Goal: Task Accomplishment & Management: Complete application form

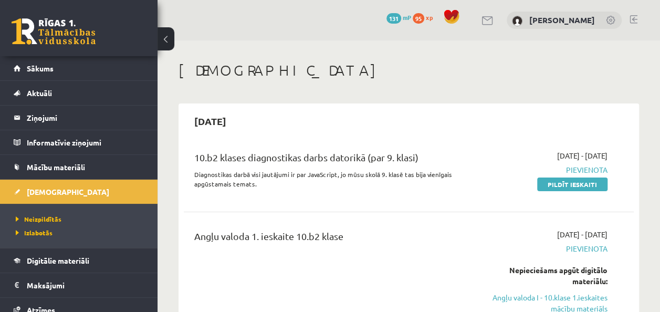
click at [14, 180] on link "[DEMOGRAPHIC_DATA]" at bounding box center [79, 192] width 131 height 24
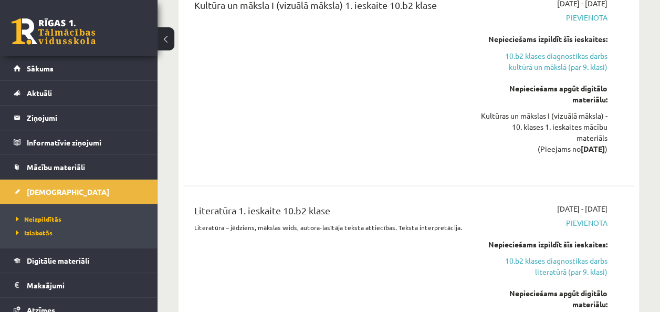
click at [14, 180] on link "[DEMOGRAPHIC_DATA]" at bounding box center [79, 192] width 131 height 24
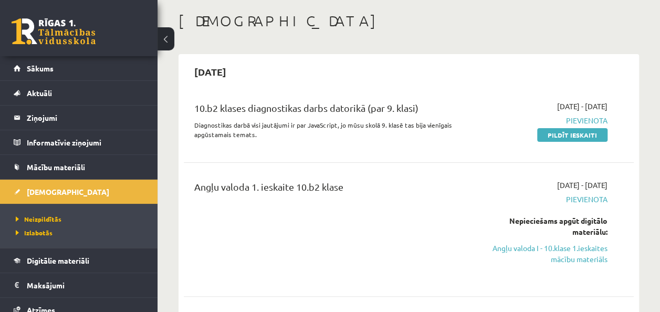
scroll to position [0, 0]
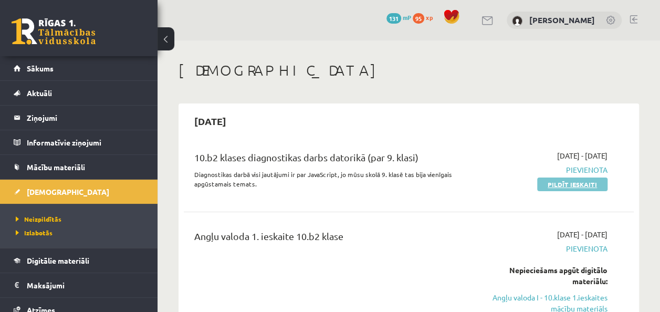
click at [570, 182] on link "Pildīt ieskaiti" at bounding box center [573, 185] width 70 height 14
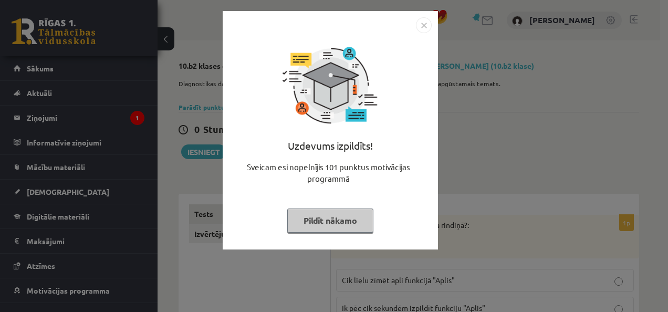
click at [425, 25] on img "Close" at bounding box center [424, 25] width 16 height 16
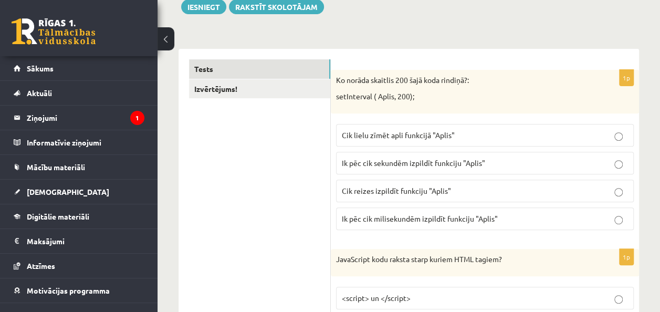
scroll to position [158, 0]
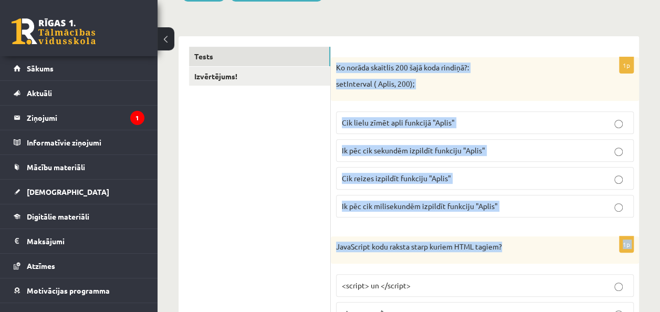
drag, startPoint x: 336, startPoint y: 63, endPoint x: 524, endPoint y: 259, distance: 271.3
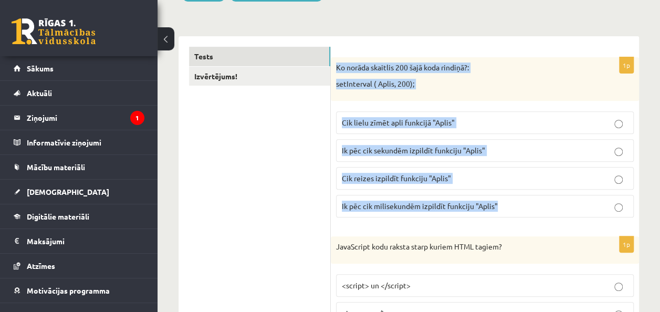
drag, startPoint x: 337, startPoint y: 66, endPoint x: 501, endPoint y: 207, distance: 216.1
click at [501, 207] on div "1p Ko norāda skaitlis 200 šajā koda rindiņā?: setInterval ( Aplis, 200); Cik li…" at bounding box center [485, 141] width 308 height 169
copy div "Ko norāda skaitlis 200 šajā koda rindiņā?: setInterval ( Aplis, 200); Cik lielu…"
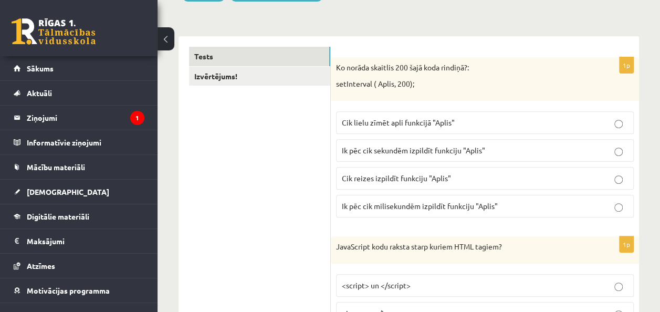
click at [381, 204] on span "Ik pēc cik milisekundēm izpildīt funkciju "Aplis"" at bounding box center [420, 205] width 156 height 9
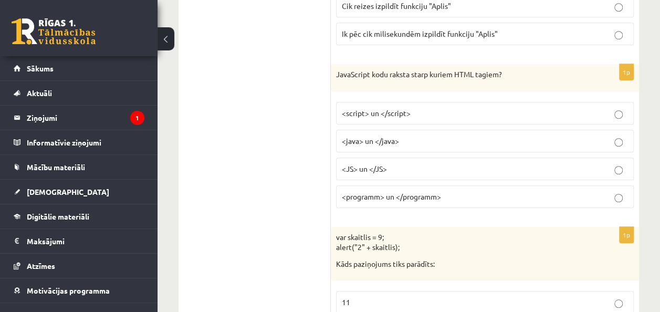
scroll to position [368, 0]
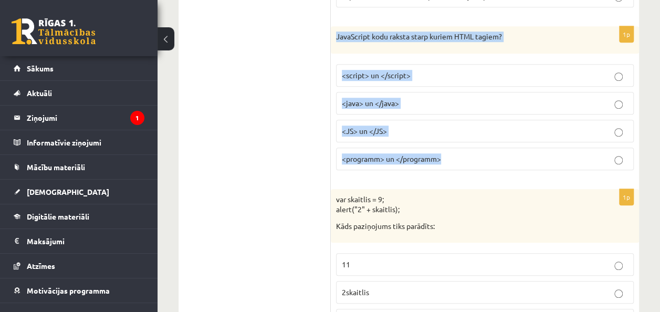
drag, startPoint x: 337, startPoint y: 33, endPoint x: 474, endPoint y: 160, distance: 187.0
click at [474, 160] on div "1p JavaScript kodu raksta starp kuriem HTML tagiem? <script> un </script> <java…" at bounding box center [485, 102] width 308 height 152
copy div "JavaScript kodu raksta starp kuriem HTML tagiem? <script> un </script> <java> u…"
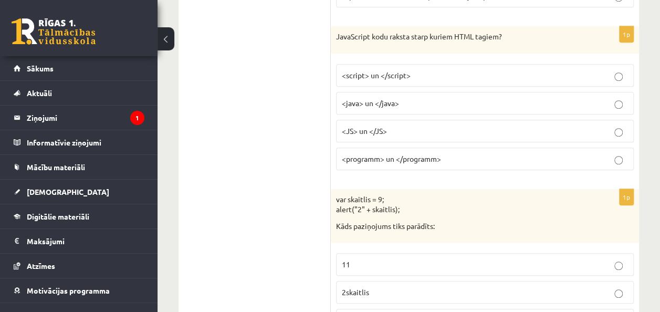
click at [623, 71] on p "<script> un </script>" at bounding box center [485, 75] width 286 height 11
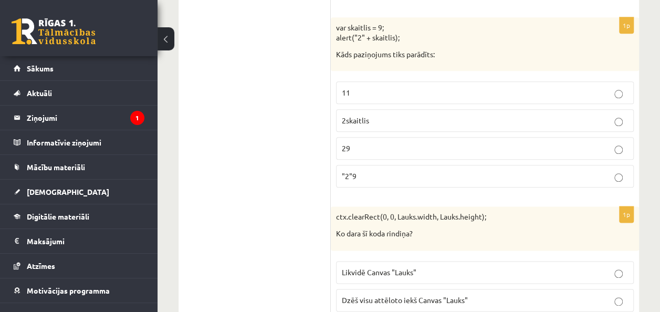
scroll to position [525, 0]
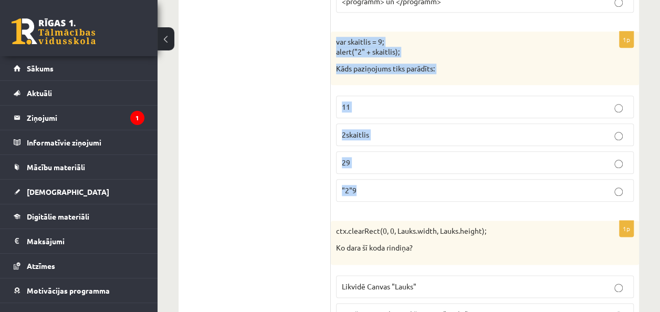
drag, startPoint x: 336, startPoint y: 38, endPoint x: 514, endPoint y: 198, distance: 238.9
click at [514, 198] on div "1p var skaitlis = 9; alert("2" + skaitlis); Kāds paziņojums tiks parādīts: 11 2…" at bounding box center [485, 121] width 308 height 179
copy div "var skaitlis = 9; alert("2" + skaitlis); Kāds paziņojums tiks parādīts: 11 2ska…"
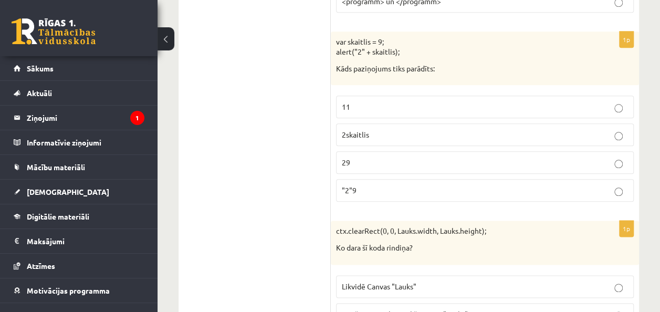
click at [377, 157] on p "29" at bounding box center [485, 162] width 286 height 11
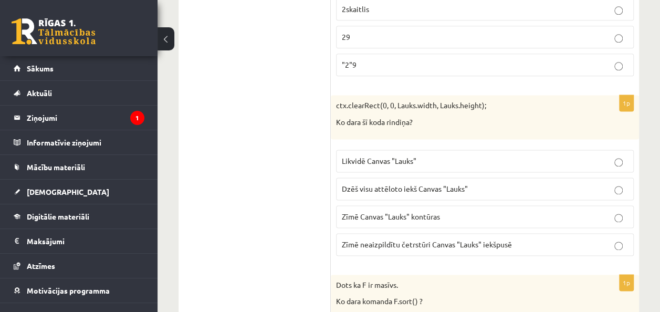
scroll to position [736, 0]
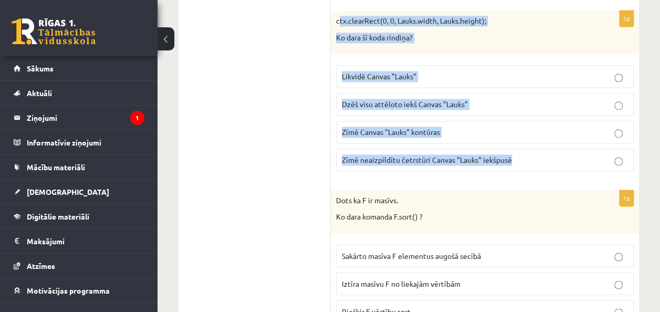
drag, startPoint x: 343, startPoint y: 19, endPoint x: 513, endPoint y: 164, distance: 223.6
click at [513, 164] on div "1p ctx.clearRect(0, 0, Lauks.width, Lauks.height); Ko dara šī koda rindiņa? Lik…" at bounding box center [485, 95] width 308 height 169
copy div "ctx.clearRect(0, 0, Lauks.width, Lauks.height); Ko dara šī koda rindiņa? Likvid…"
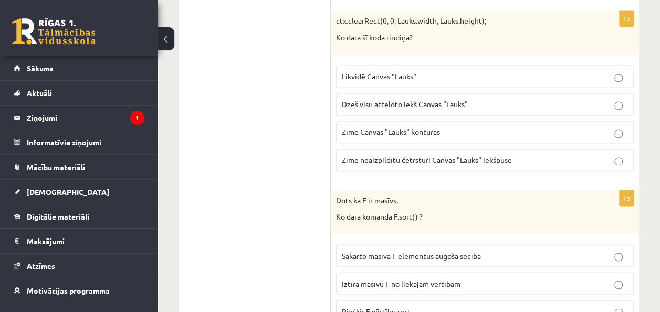
click at [478, 99] on p "Dzēš visu attēloto iekš Canvas "Lauks"" at bounding box center [485, 104] width 286 height 11
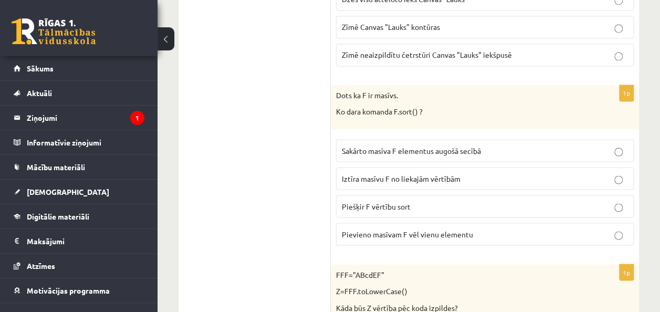
scroll to position [893, 0]
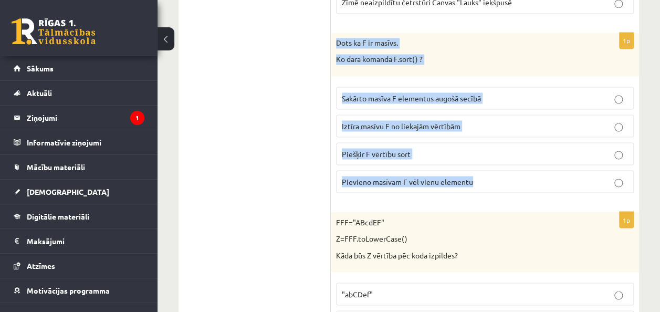
drag, startPoint x: 338, startPoint y: 36, endPoint x: 479, endPoint y: 183, distance: 203.6
click at [479, 183] on div "1p Dots ka F ir masīvs. Ko dara komanda F.sort() ? Sakārto masīva F elementus a…" at bounding box center [485, 117] width 308 height 169
copy div "Dots ka F ir masīvs. Ko dara komanda F.sort() ? Sakārto masīva F elementus augo…"
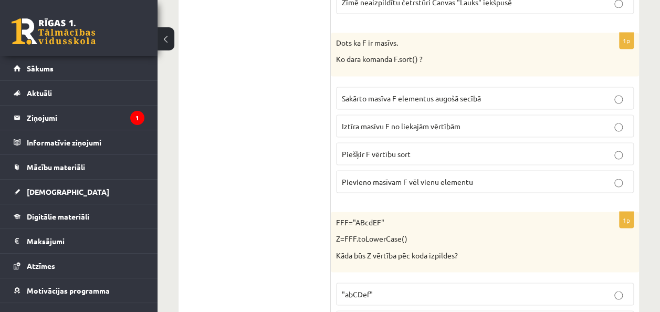
drag, startPoint x: 239, startPoint y: 120, endPoint x: 482, endPoint y: 98, distance: 244.7
click at [482, 98] on label "Sakārto masīva F elementus augošā secībā" at bounding box center [485, 98] width 298 height 23
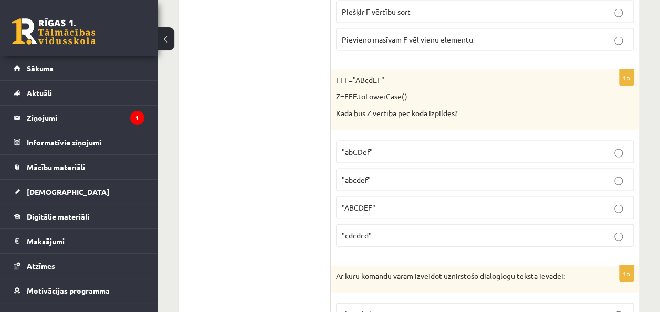
scroll to position [1051, 0]
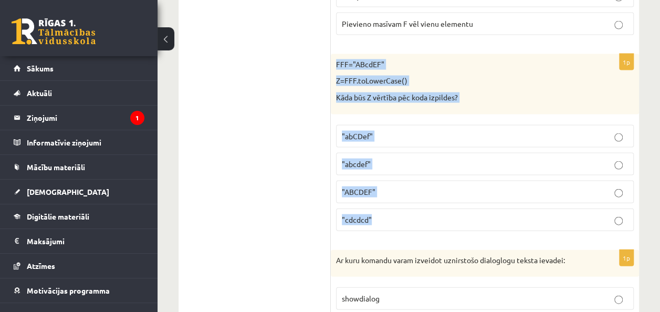
drag, startPoint x: 335, startPoint y: 56, endPoint x: 572, endPoint y: 223, distance: 290.3
click at [572, 223] on div "1p FFF="ABcdEF" Z=FFF.toLowerCase() Kāda būs Z vērtība pēc koda izpildes? "abCD…" at bounding box center [485, 146] width 308 height 185
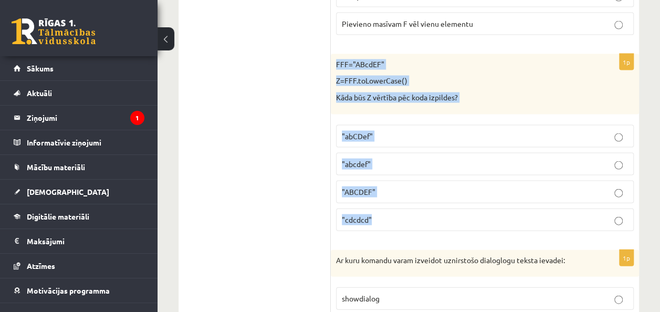
drag, startPoint x: 337, startPoint y: 57, endPoint x: 397, endPoint y: 207, distance: 162.0
click at [397, 207] on div "1p FFF="ABcdEF" Z=FFF.toLowerCase() Kāda būs Z vērtība pēc koda izpildes? "abCD…" at bounding box center [485, 146] width 308 height 185
copy div "FFF="ABcdEF" Z=FFF.toLowerCase() Kāda būs Z vērtība pēc koda izpildes? "abCDef"…"
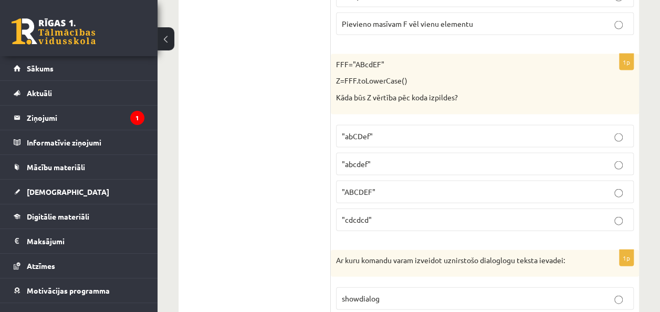
drag, startPoint x: 266, startPoint y: 97, endPoint x: 317, endPoint y: 118, distance: 55.6
click at [431, 159] on p ""abcdef"" at bounding box center [485, 164] width 286 height 11
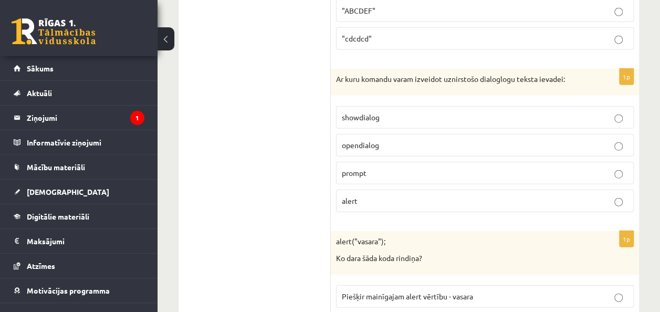
scroll to position [1261, 0]
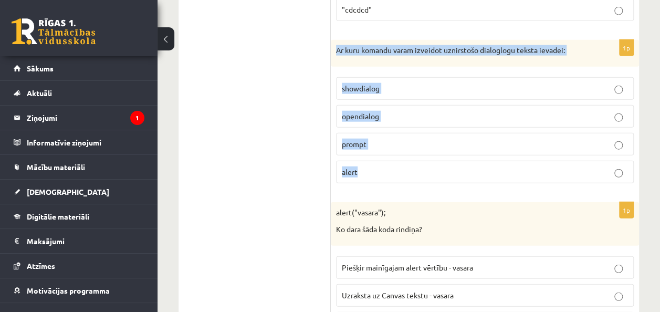
drag, startPoint x: 338, startPoint y: 37, endPoint x: 428, endPoint y: 158, distance: 150.6
click at [428, 158] on div "1p Ar kuru komandu varam izveidot uznirstošo dialoglogu teksta ievadei: showdia…" at bounding box center [485, 116] width 308 height 152
copy div "Ar kuru komandu varam izveidot uznirstošo dialoglogu teksta ievadei: showdialog…"
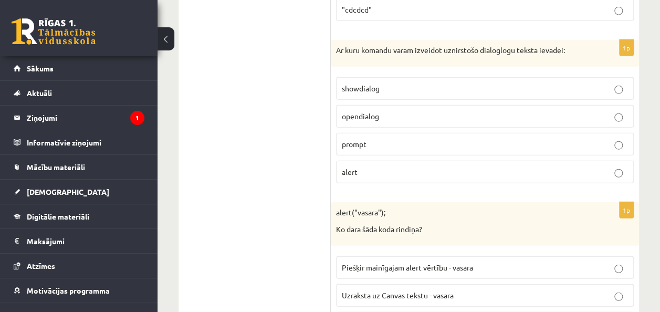
click at [384, 139] on p "prompt" at bounding box center [485, 144] width 286 height 11
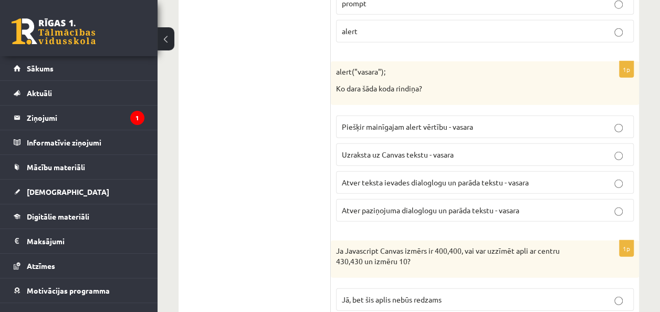
scroll to position [1419, 0]
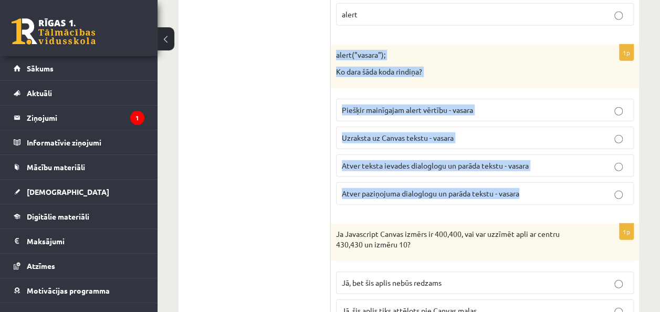
drag, startPoint x: 335, startPoint y: 45, endPoint x: 541, endPoint y: 180, distance: 245.6
click at [541, 180] on div "1p alert("vasara"); Ko dara šāda koda rindiņa? Piešķir mainīgajam alert vērtību…" at bounding box center [485, 129] width 308 height 169
copy div "alert("vasara"); Ko dara šāda koda rindiņa? Piešķir mainīgajam alert vērtību - …"
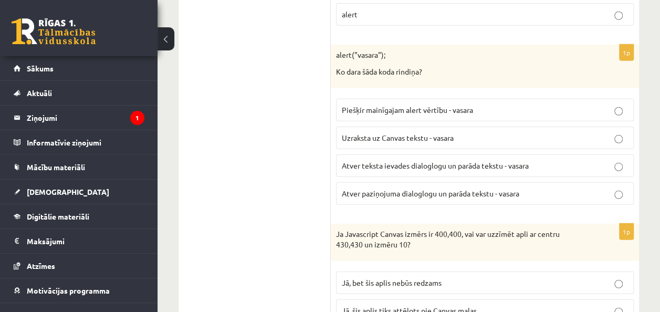
click at [450, 188] on p "Atver paziņojuma dialoglogu un parāda tekstu - vasara" at bounding box center [485, 193] width 286 height 11
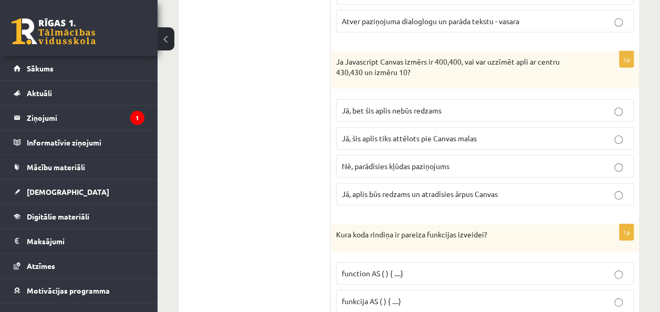
scroll to position [1629, 0]
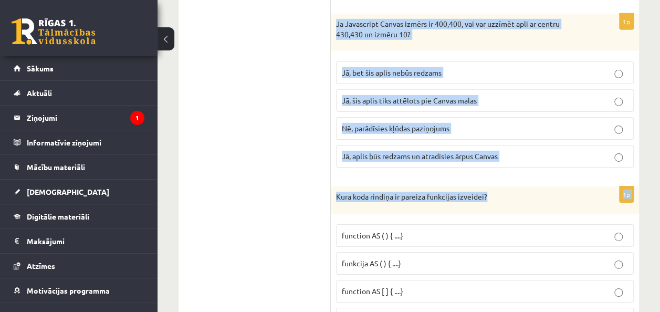
drag, startPoint x: 335, startPoint y: 11, endPoint x: 521, endPoint y: 164, distance: 241.4
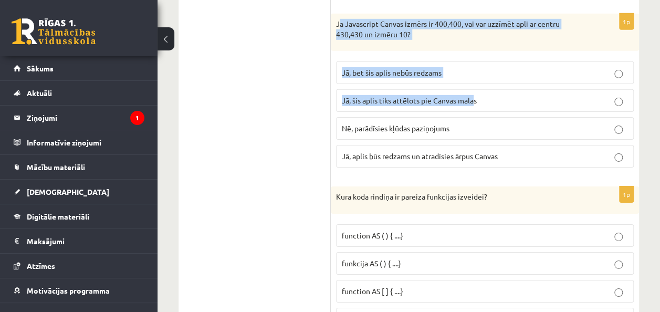
drag, startPoint x: 338, startPoint y: 9, endPoint x: 463, endPoint y: 80, distance: 143.1
click at [463, 80] on div "1p Ja Javascript Canvas izmērs ir 400,400, vai var uzzīmēt apli ar centru 430,4…" at bounding box center [485, 95] width 308 height 162
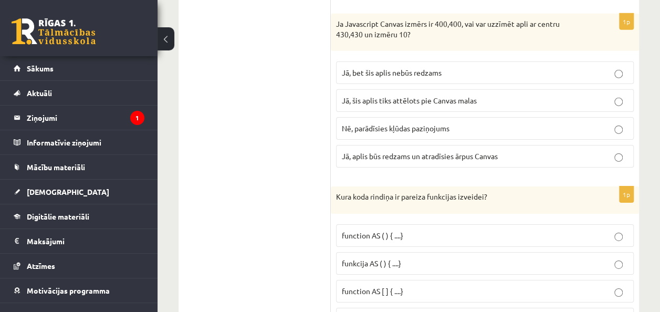
drag, startPoint x: 325, startPoint y: 48, endPoint x: 331, endPoint y: 29, distance: 19.9
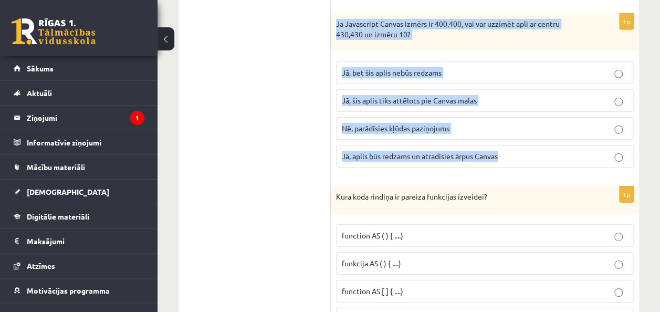
drag, startPoint x: 336, startPoint y: 11, endPoint x: 517, endPoint y: 139, distance: 222.0
click at [517, 139] on div "1p Ja Javascript Canvas izmērs ir 400,400, vai var uzzīmēt apli ar centru 430,4…" at bounding box center [485, 95] width 308 height 162
copy div "Ja Javascript Canvas izmērs ir 400,400, vai var uzzīmēt apli ar centru 430,430 …"
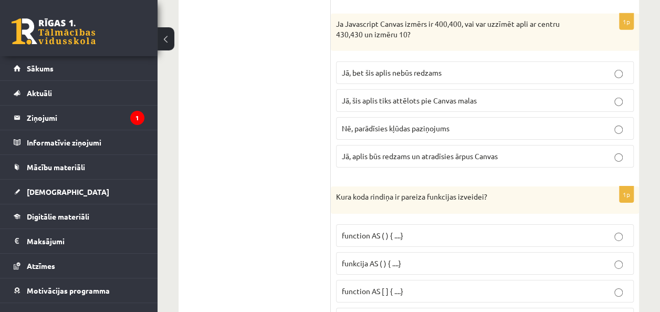
click at [406, 68] on span "Jā, bet šis aplis nebūs redzams" at bounding box center [392, 72] width 100 height 9
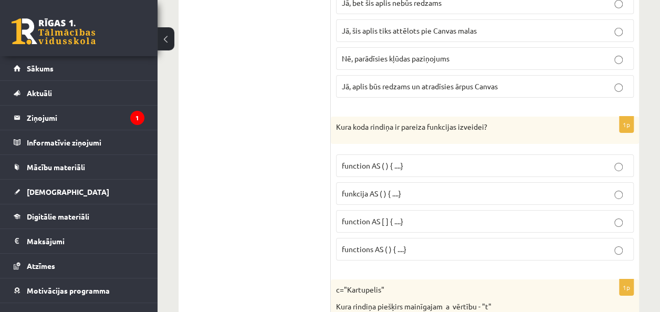
scroll to position [1734, 0]
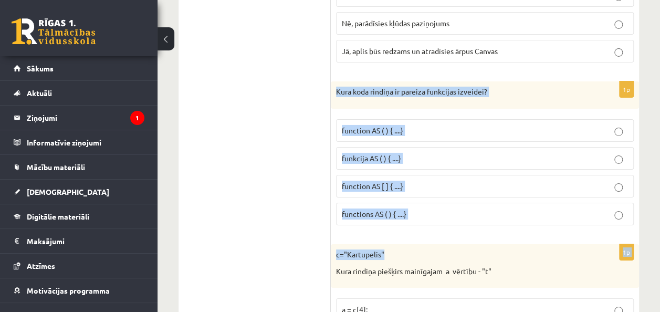
drag, startPoint x: 336, startPoint y: 78, endPoint x: 441, endPoint y: 238, distance: 191.2
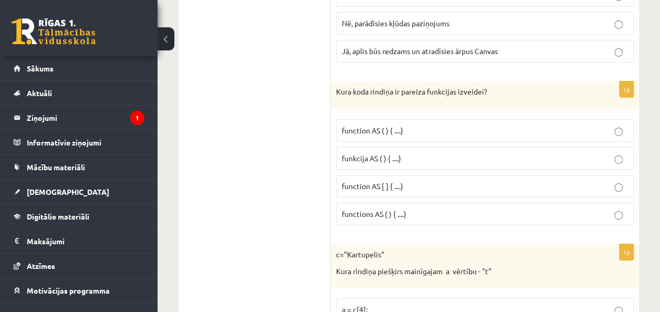
drag, startPoint x: 441, startPoint y: 238, endPoint x: 326, endPoint y: 110, distance: 172.2
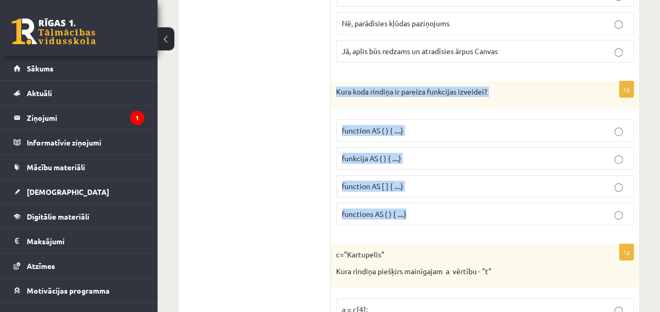
drag, startPoint x: 337, startPoint y: 78, endPoint x: 409, endPoint y: 192, distance: 135.3
click at [409, 192] on div "1p Kura koda rindiņa ir pareiza funkcijas izveidei? function AS ( ) { ....} fun…" at bounding box center [485, 157] width 308 height 152
copy div "Kura koda rindiņa ir pareiza funkcijas izveidei? function AS ( ) { ....} funkci…"
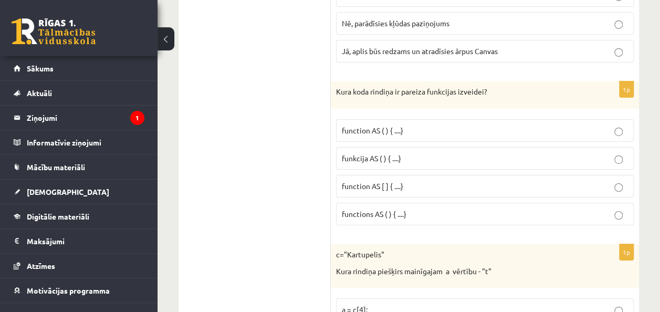
click at [415, 125] on p "function AS ( ) { ....}" at bounding box center [485, 130] width 286 height 11
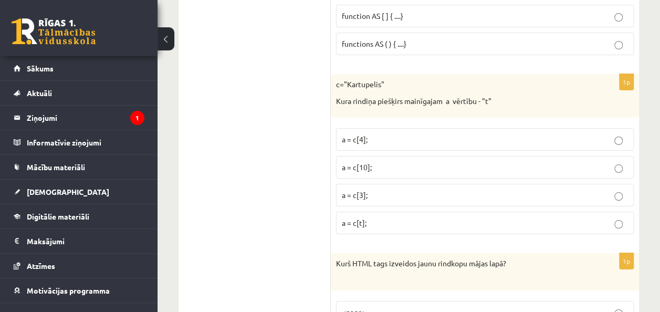
scroll to position [1944, 0]
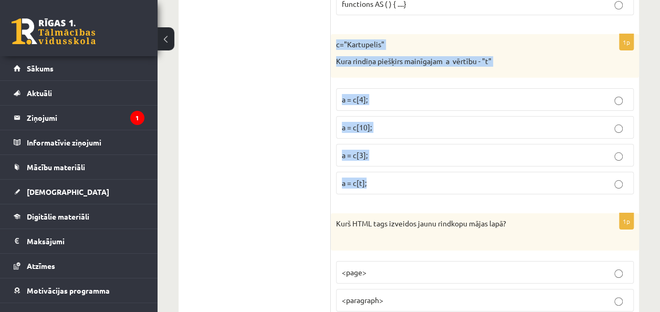
drag, startPoint x: 334, startPoint y: 29, endPoint x: 408, endPoint y: 173, distance: 161.9
click at [408, 173] on div "1p c="Kartupelis" Kura rindiņa piešķirs mainīgajam a vērtību - "t" a = c[4]; a …" at bounding box center [485, 118] width 308 height 169
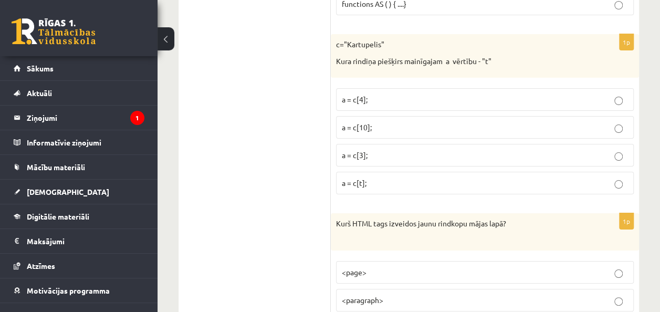
click at [407, 150] on p "a = c[3];" at bounding box center [485, 155] width 286 height 11
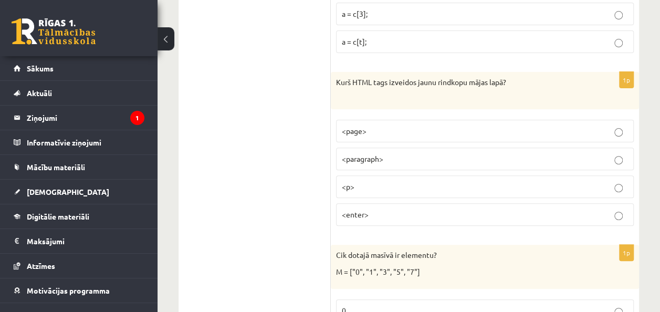
scroll to position [2102, 0]
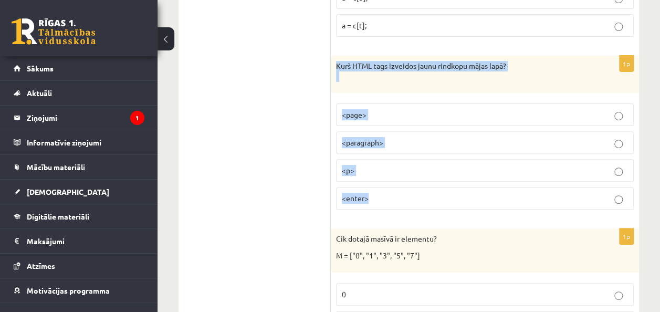
drag, startPoint x: 336, startPoint y: 48, endPoint x: 411, endPoint y: 181, distance: 152.7
click at [411, 181] on div "1p Kurš HTML tags izveidos jaunu rindkopu mājas lapā? <page> <paragraph> <p> <e…" at bounding box center [485, 137] width 308 height 162
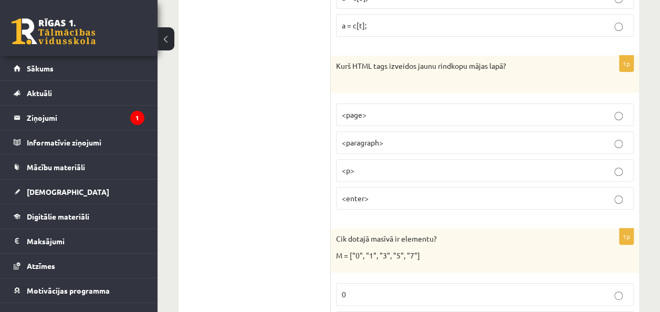
click at [349, 166] on span "<p>" at bounding box center [348, 170] width 13 height 9
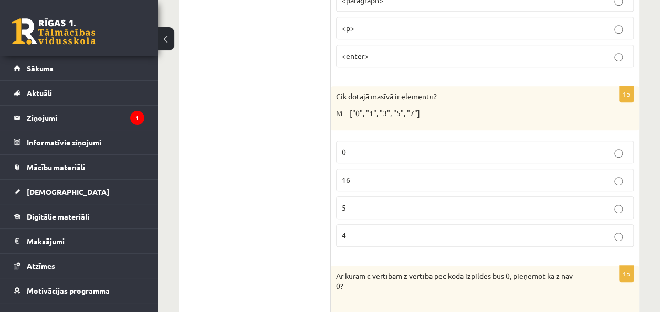
scroll to position [2259, 0]
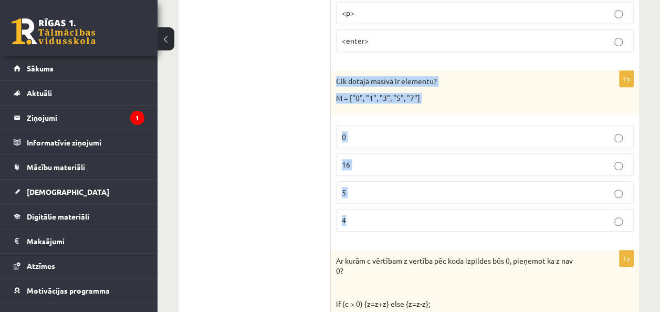
drag, startPoint x: 337, startPoint y: 61, endPoint x: 392, endPoint y: 194, distance: 143.7
click at [392, 194] on div "1p Cik dotajā masīvā ir elementu? M = ["0", "1", "3", "5", "7"] 0 16 5 4" at bounding box center [485, 155] width 308 height 169
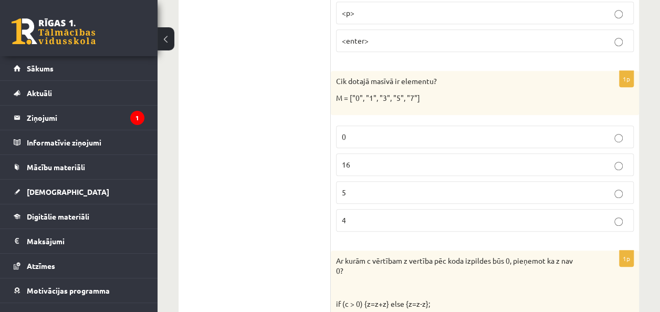
click at [374, 187] on p "5" at bounding box center [485, 192] width 286 height 11
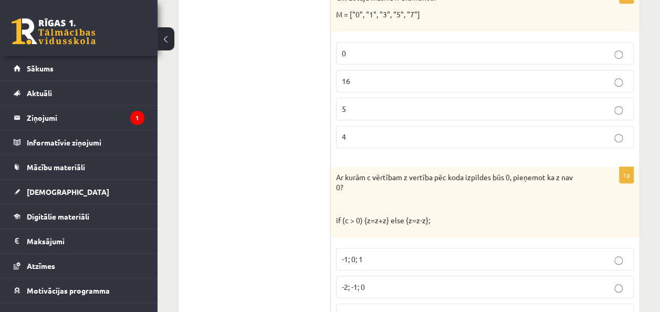
scroll to position [2417, 0]
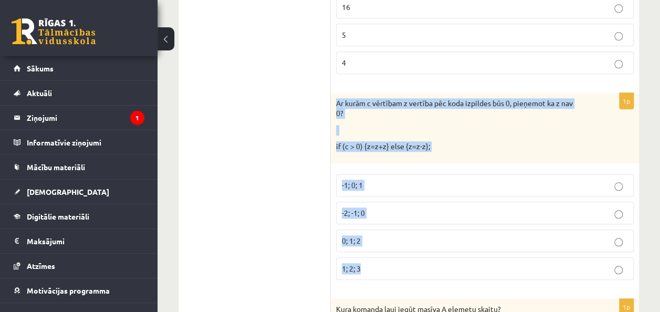
drag, startPoint x: 336, startPoint y: 84, endPoint x: 414, endPoint y: 248, distance: 181.7
click at [414, 248] on div "1p Ar kurām c vērtībam z vertība pēc koda izpildes būs 0, pieņemot ka z nav 0? …" at bounding box center [485, 190] width 308 height 195
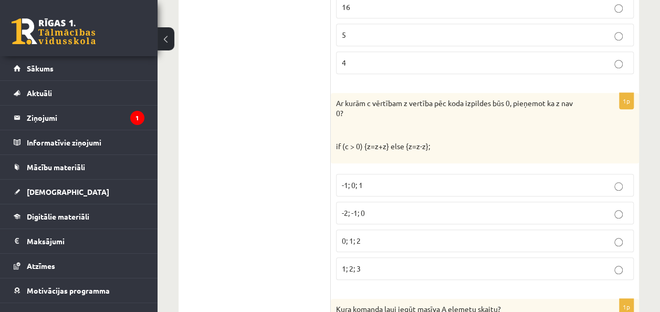
drag, startPoint x: 206, startPoint y: 126, endPoint x: 211, endPoint y: 130, distance: 6.7
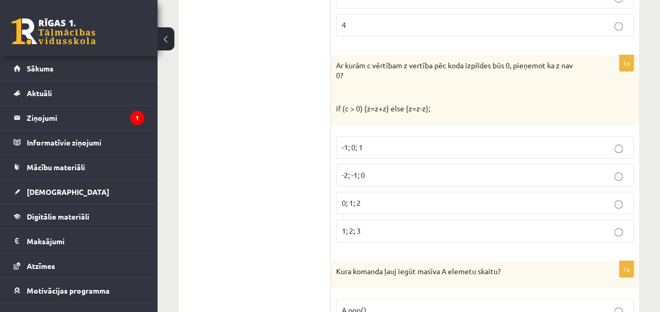
scroll to position [2469, 0]
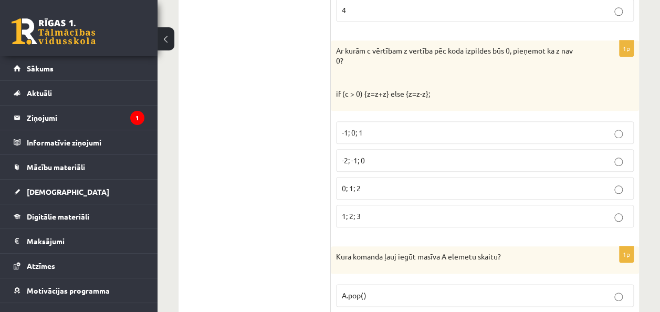
click at [349, 156] on span "-2; -1; 0" at bounding box center [353, 160] width 23 height 9
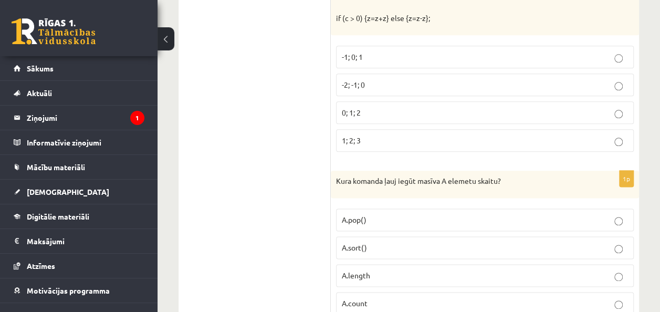
scroll to position [2575, 0]
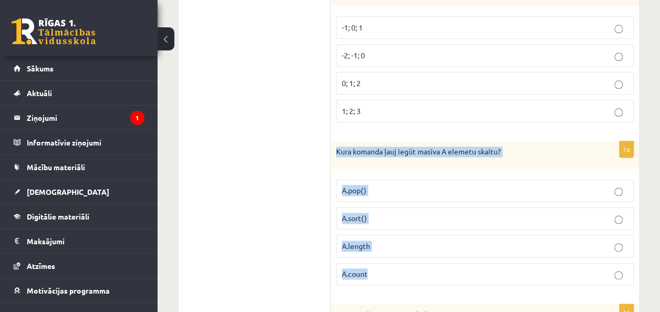
drag, startPoint x: 336, startPoint y: 132, endPoint x: 422, endPoint y: 250, distance: 145.9
click at [422, 250] on div "1p Kura komanda ļauj iegūt masīva A elemetu skaitu? A.pop() A.sort() A.length A…" at bounding box center [485, 217] width 308 height 152
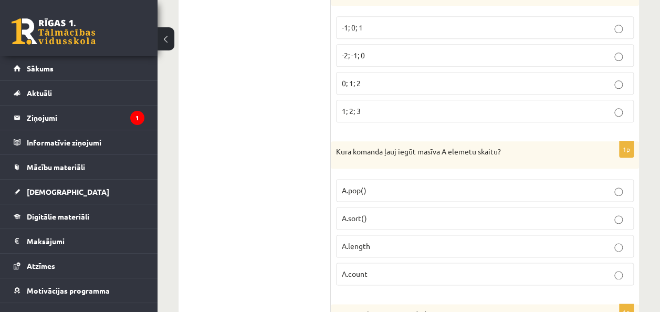
click at [384, 241] on p "A.length" at bounding box center [485, 246] width 286 height 11
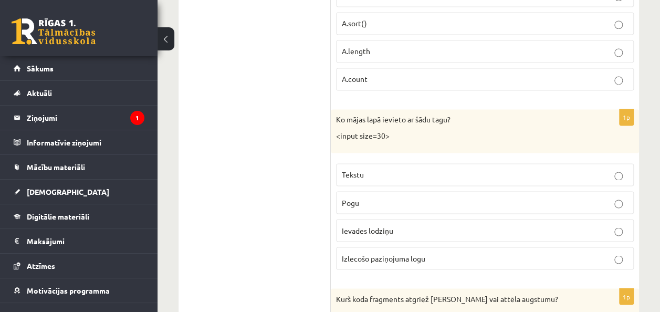
scroll to position [2785, 0]
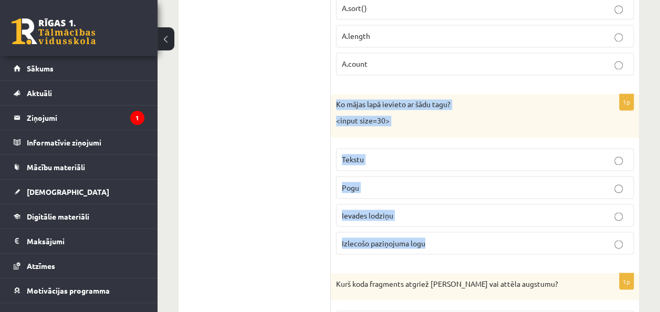
drag, startPoint x: 334, startPoint y: 81, endPoint x: 452, endPoint y: 210, distance: 174.8
click at [452, 210] on div "1p Ko mājas lapā ievieto ar šādu tagu? <input size=30> Tekstu [GEOGRAPHIC_DATA]…" at bounding box center [485, 178] width 308 height 169
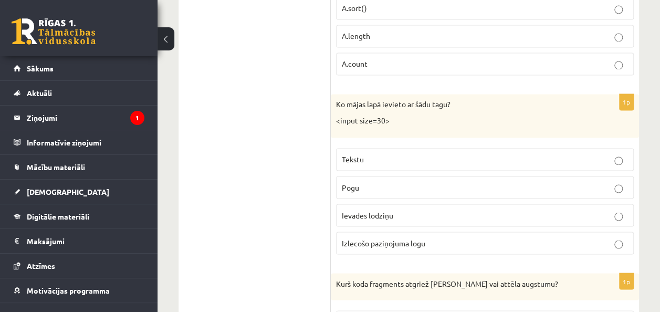
click at [271, 161] on ul "Tests Izvērtējums!" at bounding box center [260, 168] width 142 height 5496
click at [430, 210] on p "Ievades lodziņu" at bounding box center [485, 215] width 286 height 11
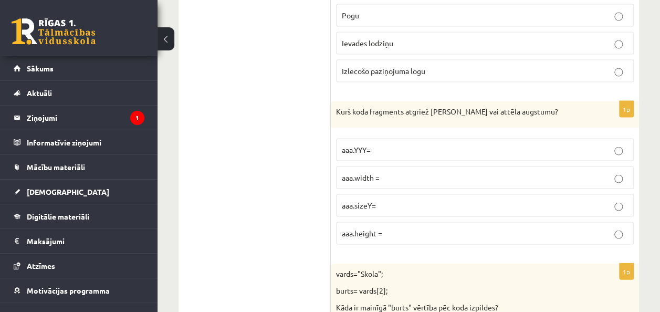
scroll to position [2995, 0]
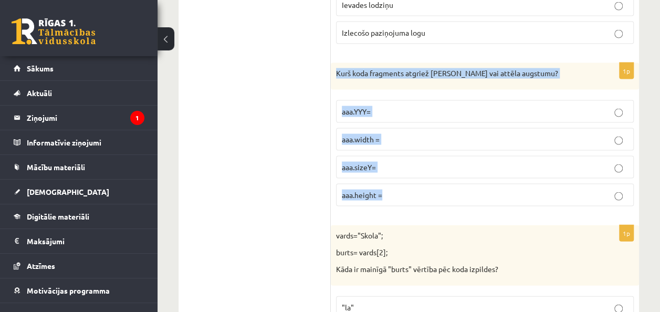
drag, startPoint x: 337, startPoint y: 48, endPoint x: 454, endPoint y: 167, distance: 166.8
click at [454, 167] on div "1p Kurš koda fragments atgriež [PERSON_NAME] vai attēla augstumu? aaa.YYY= aaa.…" at bounding box center [485, 139] width 308 height 152
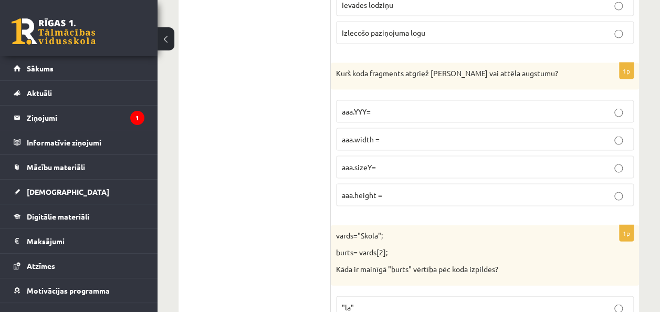
click at [379, 184] on label "aaa.height =" at bounding box center [485, 195] width 298 height 23
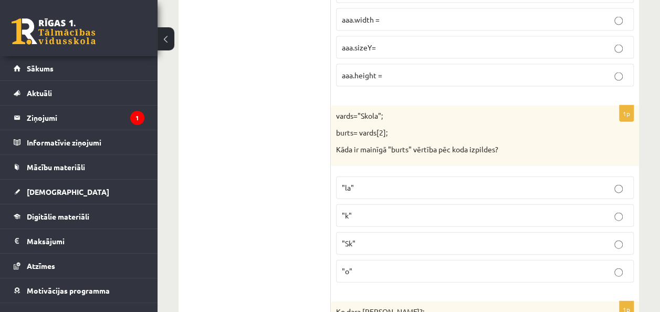
scroll to position [3100, 0]
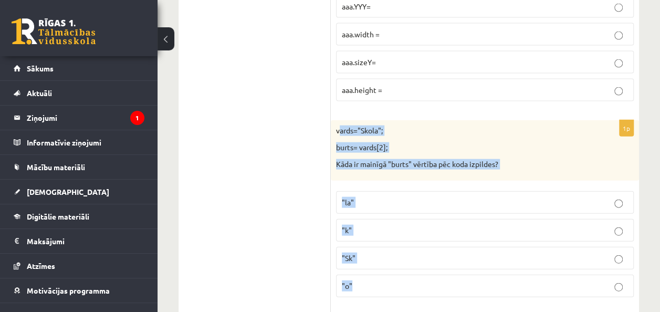
drag, startPoint x: 339, startPoint y: 106, endPoint x: 398, endPoint y: 249, distance: 154.4
click at [398, 249] on div "1p vards="Skola"; burts= vards[2]; Kāda ir mainīgā "burts" vērtība pēc koda izp…" at bounding box center [485, 212] width 308 height 185
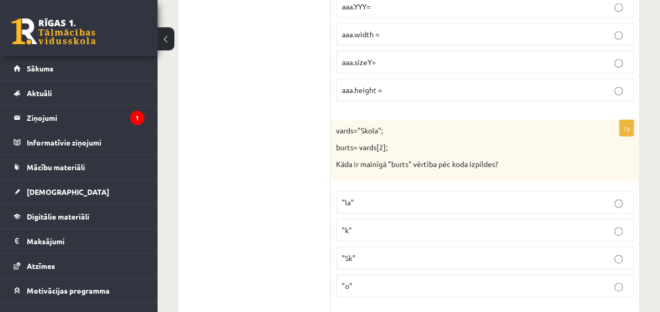
click at [392, 281] on p ""o"" at bounding box center [485, 286] width 286 height 11
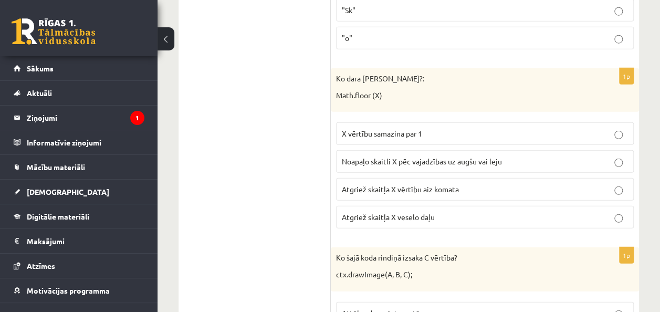
scroll to position [3363, 0]
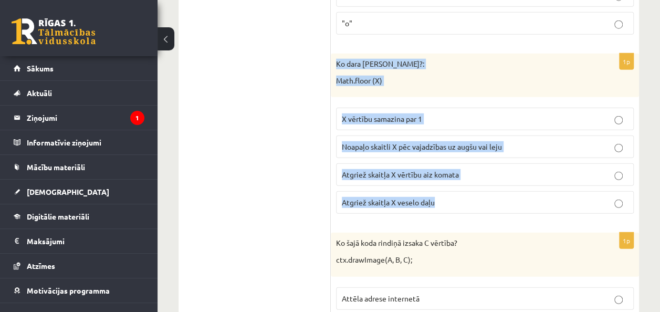
drag, startPoint x: 336, startPoint y: 35, endPoint x: 473, endPoint y: 183, distance: 201.9
click at [473, 183] on div "1p Ko dara koda rindiņa?: Math.floor (X) X vērtību samazina par 1 Noapaļo skait…" at bounding box center [485, 138] width 308 height 169
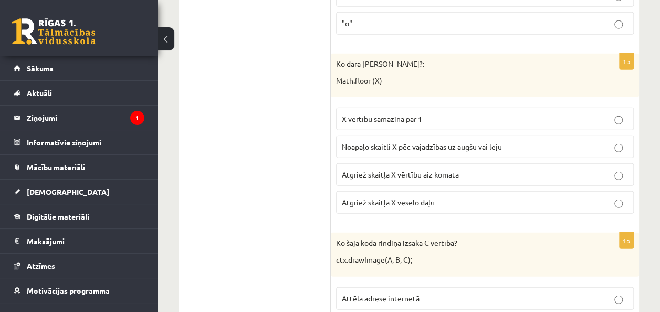
click at [446, 197] on p "Atgriež skaitļa X veselo daļu" at bounding box center [485, 202] width 286 height 11
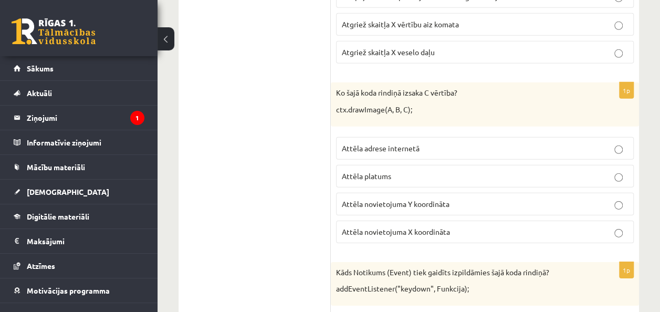
scroll to position [3520, 0]
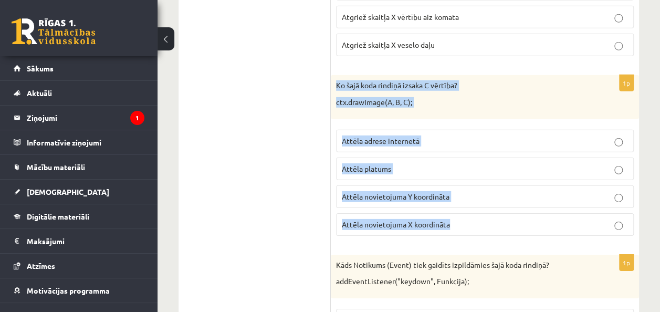
drag, startPoint x: 337, startPoint y: 57, endPoint x: 499, endPoint y: 188, distance: 208.0
click at [499, 188] on div "1p Ko šajā koda rindiņā izsaka C vērtība? ctx.drawImage(A, B, C); Attēla adrese…" at bounding box center [485, 159] width 308 height 169
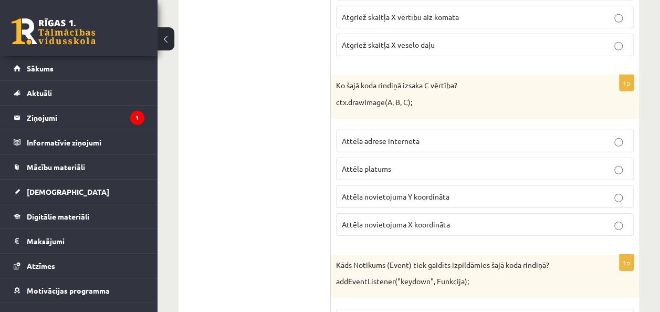
click at [442, 192] on span "Attēla novietojuma Y koordināta" at bounding box center [396, 196] width 108 height 9
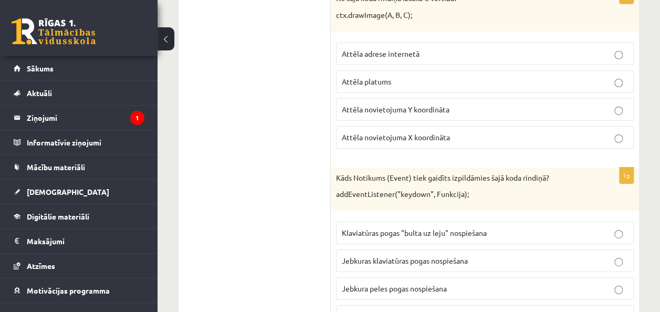
scroll to position [3678, 0]
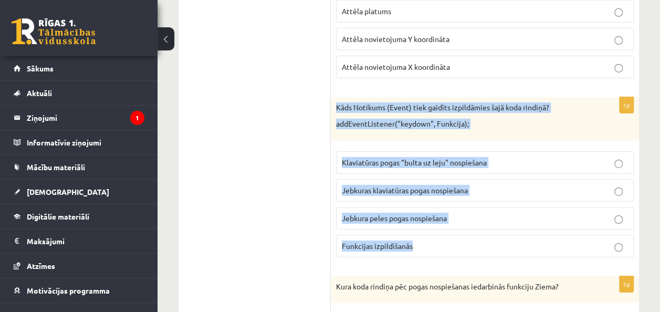
drag, startPoint x: 337, startPoint y: 78, endPoint x: 430, endPoint y: 233, distance: 181.2
click at [430, 233] on div "1p Kāds Notikums (Event) tiek gaidīts izpildāmies šajā koda rindiņā? addEventLi…" at bounding box center [485, 181] width 308 height 169
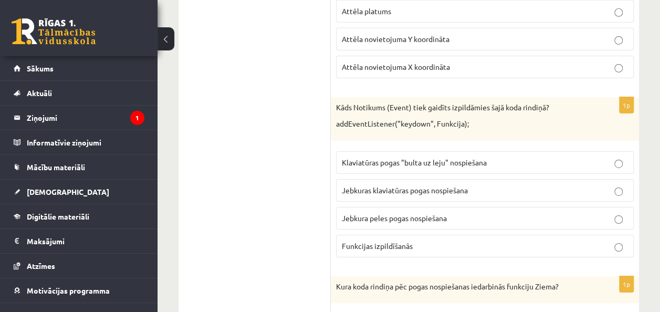
click at [446, 185] on span "Jebkuras klaviatūras pogas nospiešana" at bounding box center [405, 189] width 126 height 9
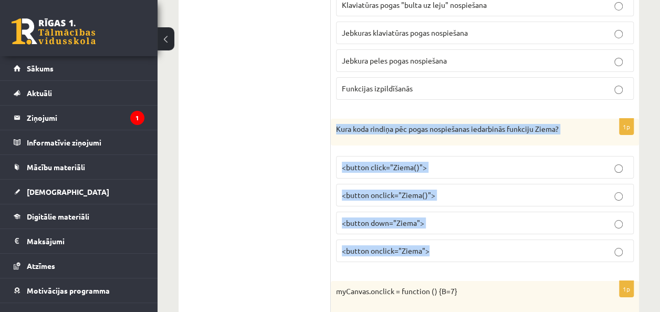
drag, startPoint x: 336, startPoint y: 96, endPoint x: 483, endPoint y: 221, distance: 193.1
click at [483, 221] on div "1p Kura koda rindiņa pēc pogas nospiešanas iedarbinās funkciju Ziema? <button c…" at bounding box center [485, 195] width 308 height 152
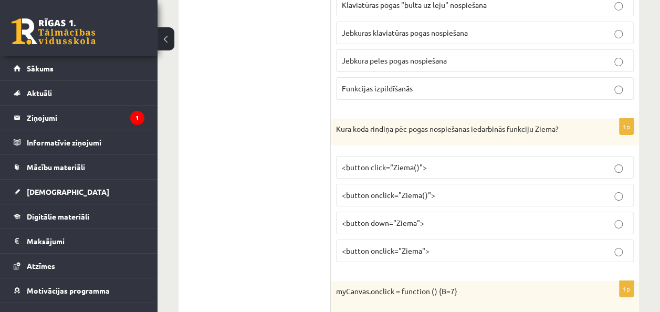
click at [442, 190] on p "<button onclick="Ziema()">" at bounding box center [485, 195] width 286 height 11
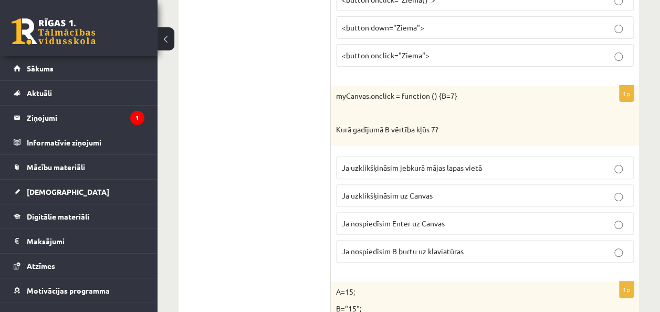
scroll to position [4046, 0]
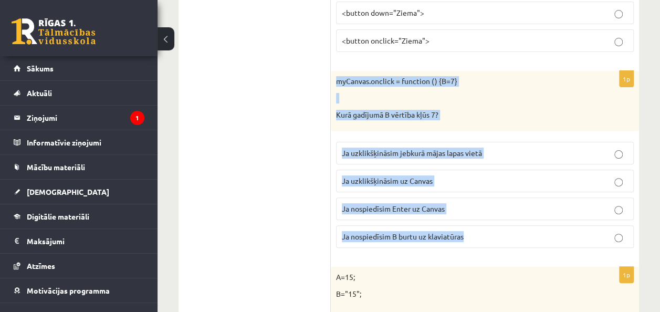
drag, startPoint x: 337, startPoint y: 50, endPoint x: 485, endPoint y: 212, distance: 220.2
click at [485, 212] on div "1p myCanvas.onclick = function () {B=7} Kurā gadījumā B vērtība kļūs 7? Ja uzkl…" at bounding box center [485, 163] width 308 height 185
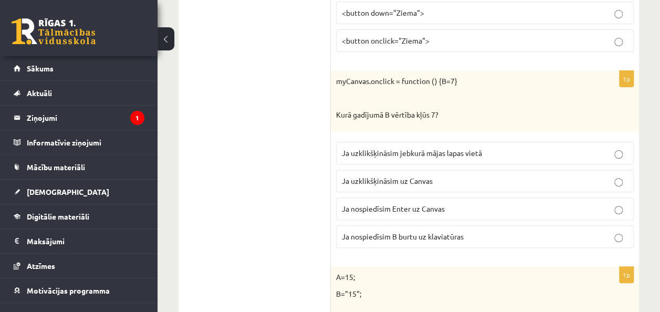
click at [384, 176] on span "Ja uzklikšķināsim uz Canvas" at bounding box center [387, 180] width 91 height 9
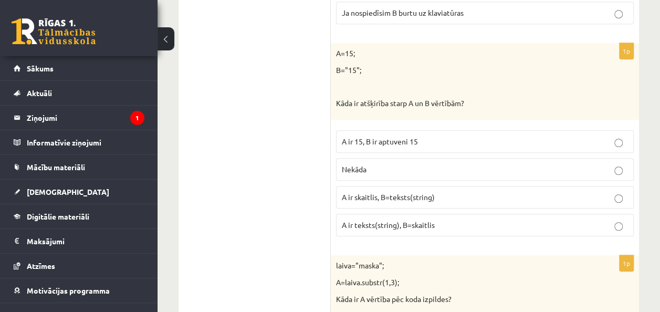
scroll to position [4256, 0]
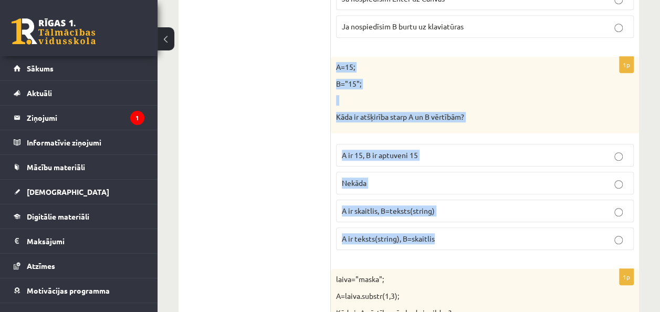
drag, startPoint x: 336, startPoint y: 32, endPoint x: 436, endPoint y: 217, distance: 210.6
click at [436, 217] on div "1p A=15; B="15"; Kāda ir atšķirība starp A un B vērtībām? A ir 15, B ir aptuven…" at bounding box center [485, 158] width 308 height 202
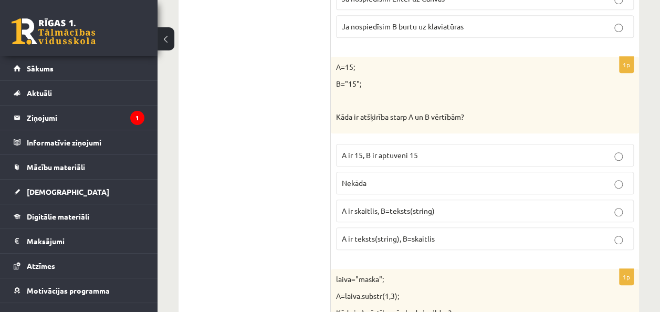
click at [467, 205] on p "A ir skaitlis, B=teksts(string)" at bounding box center [485, 210] width 286 height 11
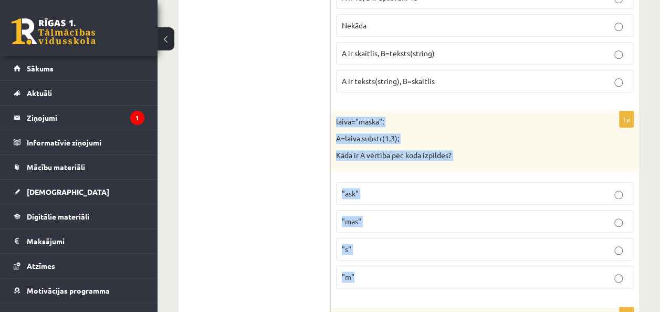
drag, startPoint x: 334, startPoint y: 86, endPoint x: 385, endPoint y: 242, distance: 163.7
click at [385, 242] on div "1p laiva="maska"; A=laiva.substr(1,3); Kāda ir A vērtība pēc koda izpildes? "as…" at bounding box center [485, 203] width 308 height 185
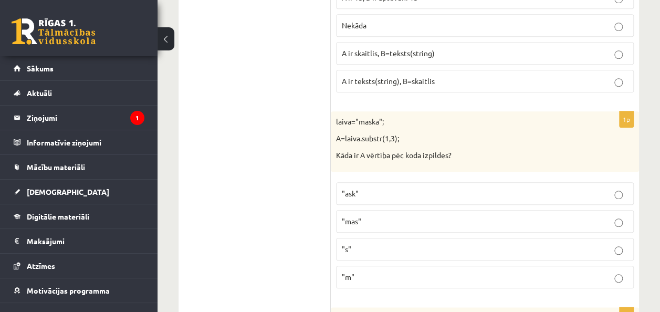
click at [386, 188] on p ""ask"" at bounding box center [485, 193] width 286 height 11
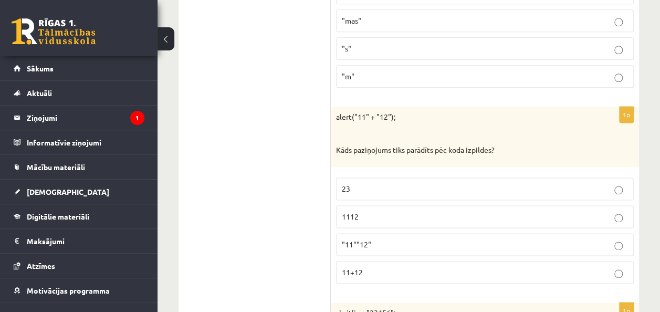
scroll to position [4676, 0]
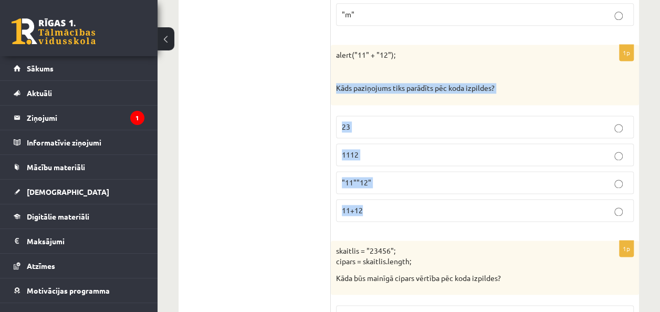
drag, startPoint x: 336, startPoint y: 52, endPoint x: 455, endPoint y: 168, distance: 165.7
click at [455, 168] on div "1p alert("11" + "12"); Kāds paziņojums tiks parādīts pēc koda izpildes? 23 1112…" at bounding box center [485, 137] width 308 height 185
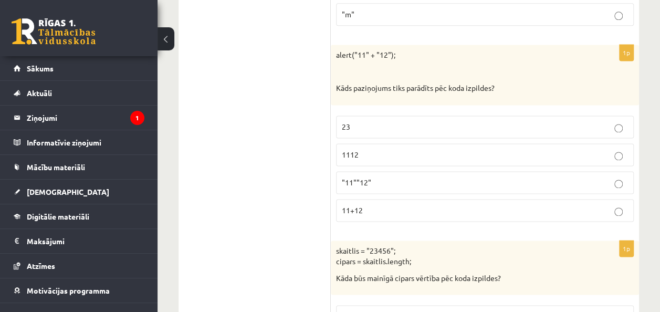
click at [426, 149] on p "1112" at bounding box center [485, 154] width 286 height 11
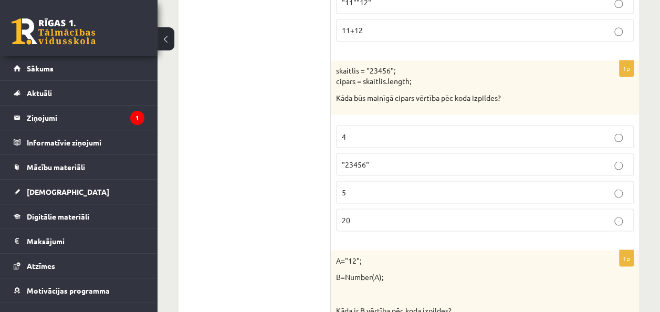
scroll to position [4834, 0]
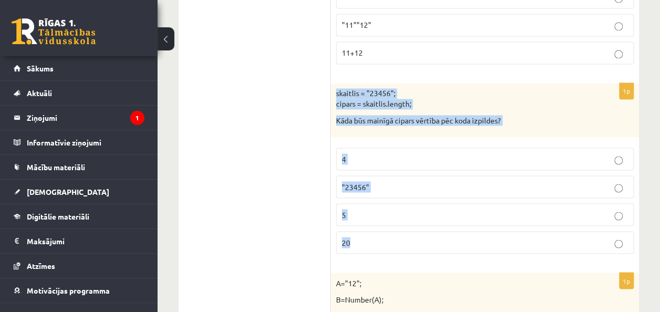
drag, startPoint x: 336, startPoint y: 57, endPoint x: 385, endPoint y: 200, distance: 151.5
click at [385, 200] on div "1p skaitlis = "23456"; cipars = skaitlis.length; Kāda būs mainīgā cipars vērtīb…" at bounding box center [485, 172] width 308 height 179
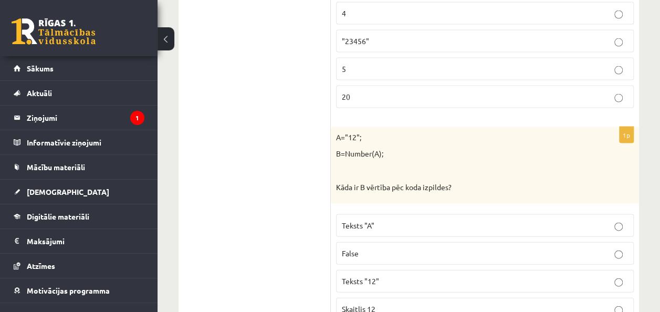
scroll to position [4992, 0]
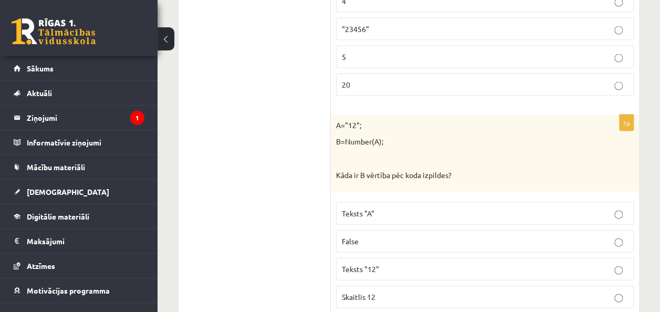
click at [397, 51] on p "5" at bounding box center [485, 56] width 286 height 11
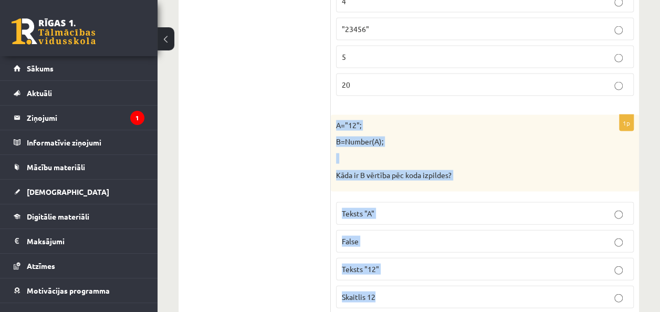
drag, startPoint x: 336, startPoint y: 88, endPoint x: 387, endPoint y: 261, distance: 179.6
click at [387, 261] on div "1p A="12"; B=Number(A); Kāda ir B vērtība pēc koda izpildes? Teksts "A" False T…" at bounding box center [485, 216] width 308 height 202
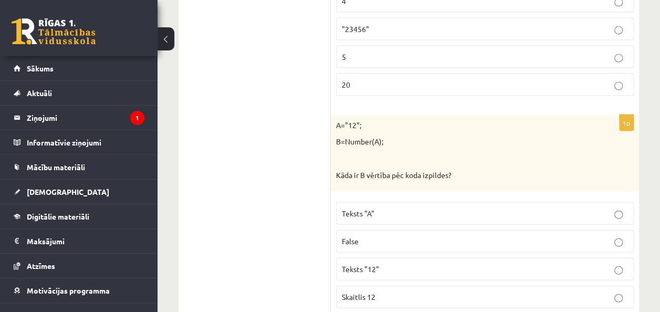
click at [397, 292] on p "Skaitlis 12" at bounding box center [485, 297] width 286 height 11
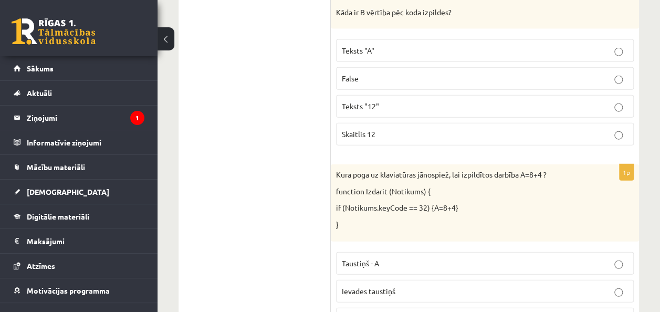
scroll to position [5202, 0]
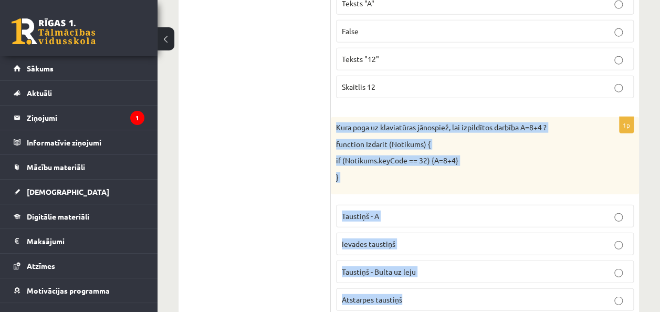
drag, startPoint x: 335, startPoint y: 85, endPoint x: 445, endPoint y: 252, distance: 200.1
click at [445, 252] on div "1p Kura poga uz klaviatūras jānospiež, lai izpildītos darbība A=8+4 ? function …" at bounding box center [485, 218] width 308 height 202
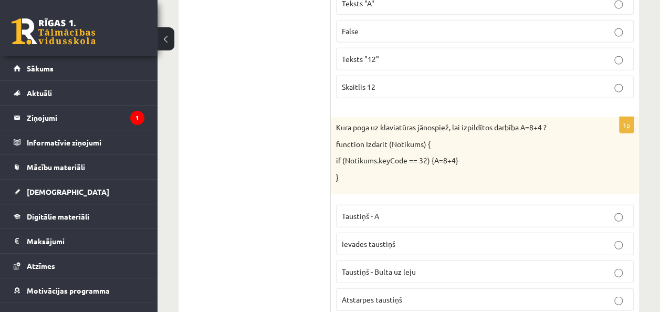
click at [401, 295] on span "Atstarpes taustiņš" at bounding box center [372, 299] width 60 height 9
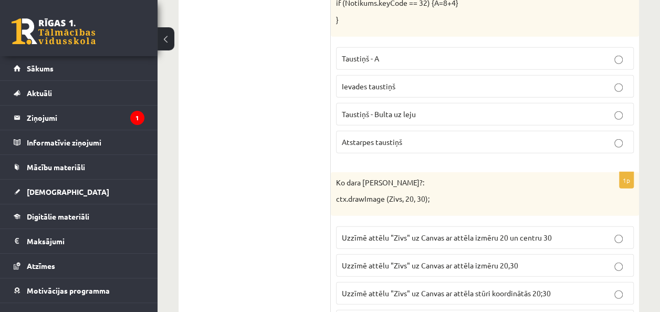
scroll to position [5377, 0]
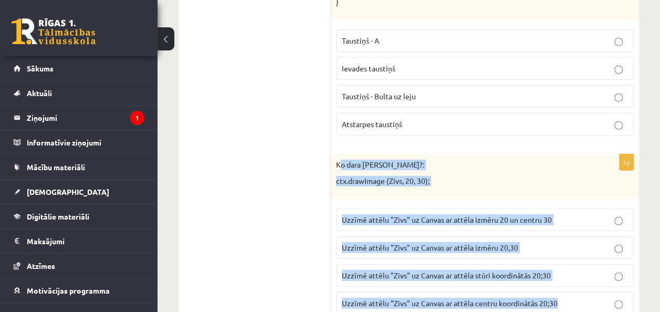
drag, startPoint x: 339, startPoint y: 122, endPoint x: 555, endPoint y: 261, distance: 256.7
click at [555, 261] on div "1p Ko dara koda rindiņa?: ctx.drawImage (Zivs, 20, 30); Uzzīmē attēlu "Zivs" uz…" at bounding box center [485, 238] width 308 height 169
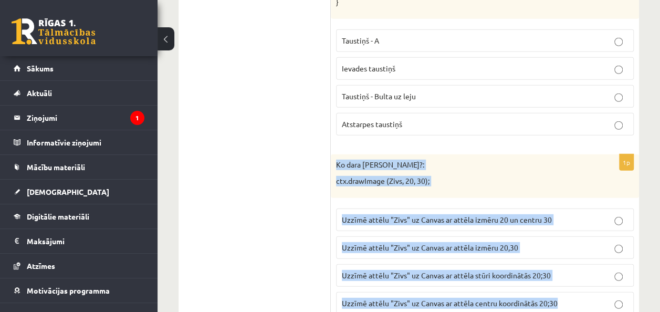
drag, startPoint x: 335, startPoint y: 122, endPoint x: 569, endPoint y: 271, distance: 276.9
click at [569, 271] on div "1p Ko dara koda rindiņa?: ctx.drawImage (Zivs, 20, 30); Uzzīmē attēlu "Zivs" uz…" at bounding box center [485, 238] width 308 height 169
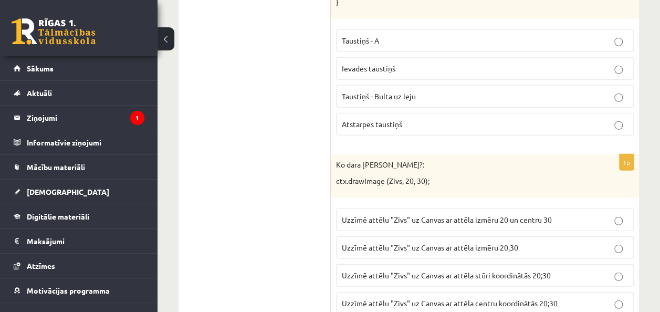
click at [623, 270] on p "Uzzīmē attēlu "Zivs" uz Canvas ar attēla stūri koordinātās 20;30" at bounding box center [485, 275] width 286 height 11
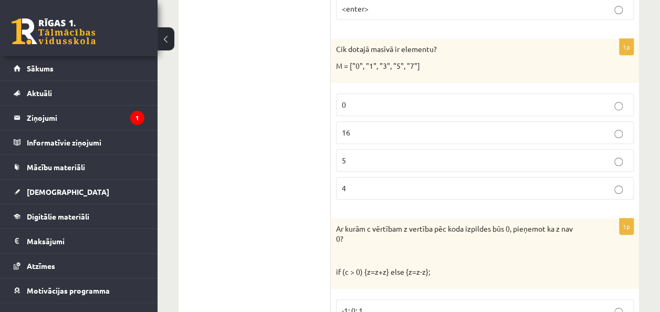
scroll to position [0, 0]
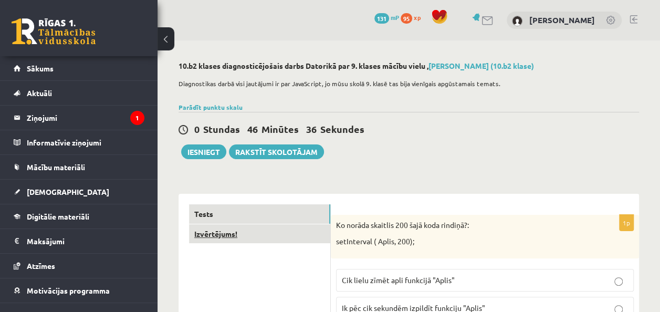
click at [232, 236] on link "Izvērtējums!" at bounding box center [259, 233] width 141 height 19
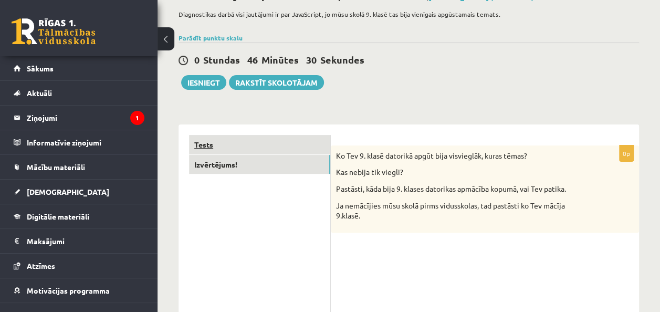
scroll to position [51, 0]
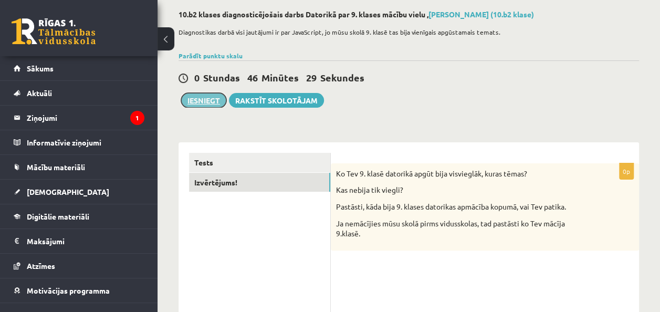
click at [205, 100] on button "Iesniegt" at bounding box center [203, 100] width 45 height 15
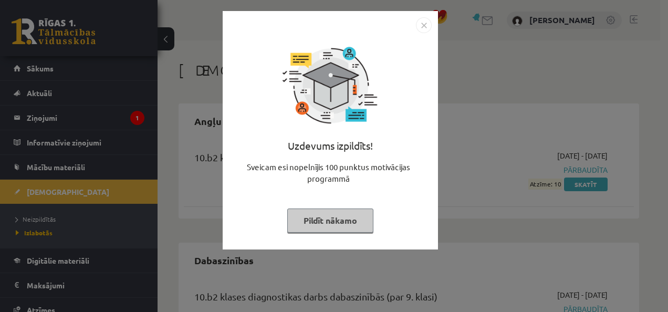
click at [426, 25] on img "Close" at bounding box center [424, 25] width 16 height 16
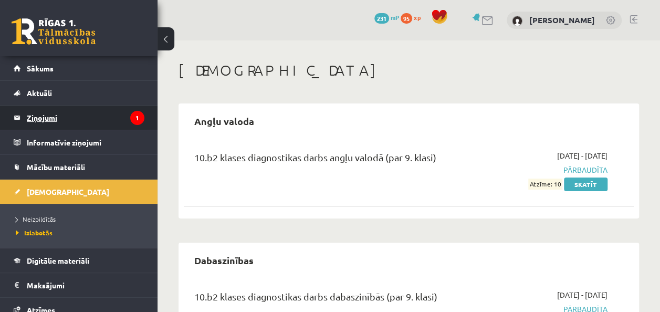
click at [80, 117] on legend "Ziņojumi 1" at bounding box center [86, 118] width 118 height 24
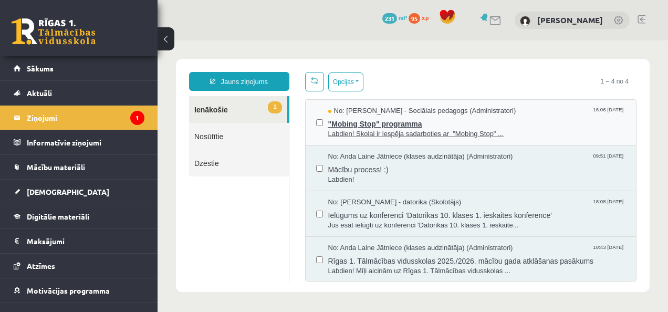
click at [349, 125] on span ""Mobing Stop" programma" at bounding box center [477, 122] width 298 height 13
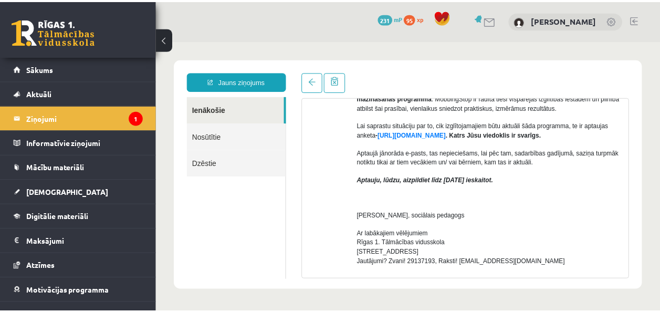
scroll to position [454, 0]
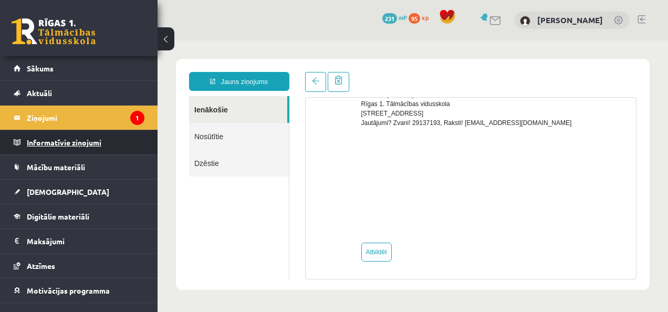
click at [110, 130] on legend "Informatīvie ziņojumi 0" at bounding box center [86, 142] width 118 height 24
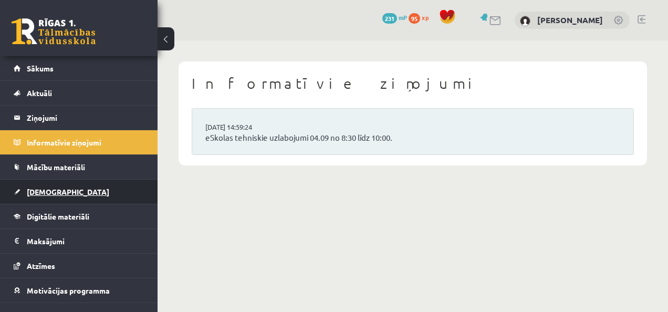
click at [62, 196] on link "[DEMOGRAPHIC_DATA]" at bounding box center [79, 192] width 131 height 24
